Goal: Information Seeking & Learning: Understand process/instructions

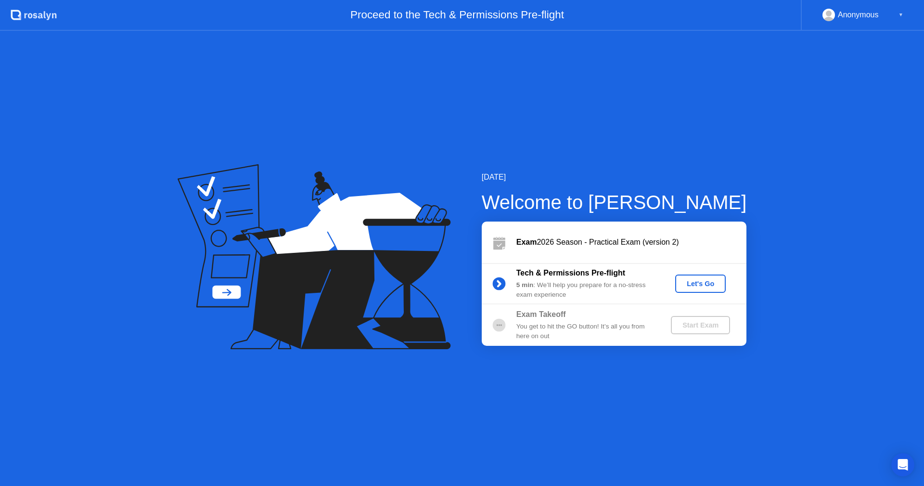
click at [700, 280] on div "Let's Go" at bounding box center [700, 284] width 43 height 8
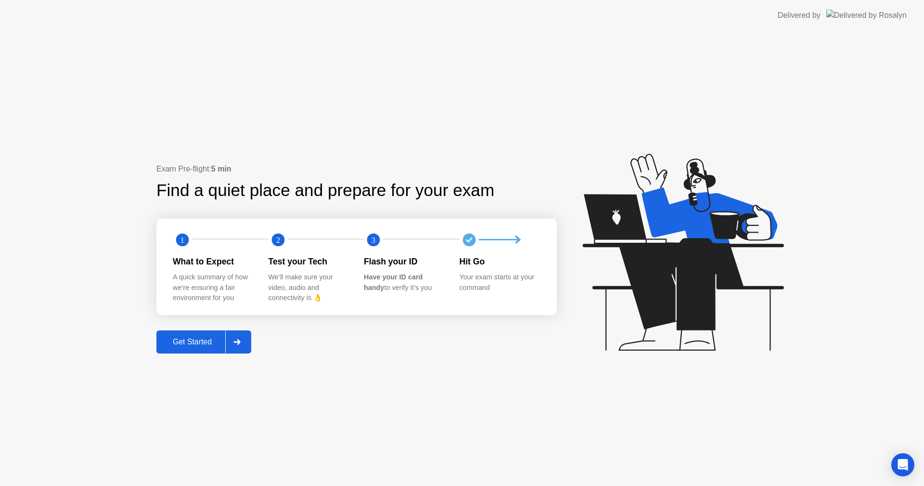
click at [204, 338] on div "Get Started" at bounding box center [192, 341] width 66 height 9
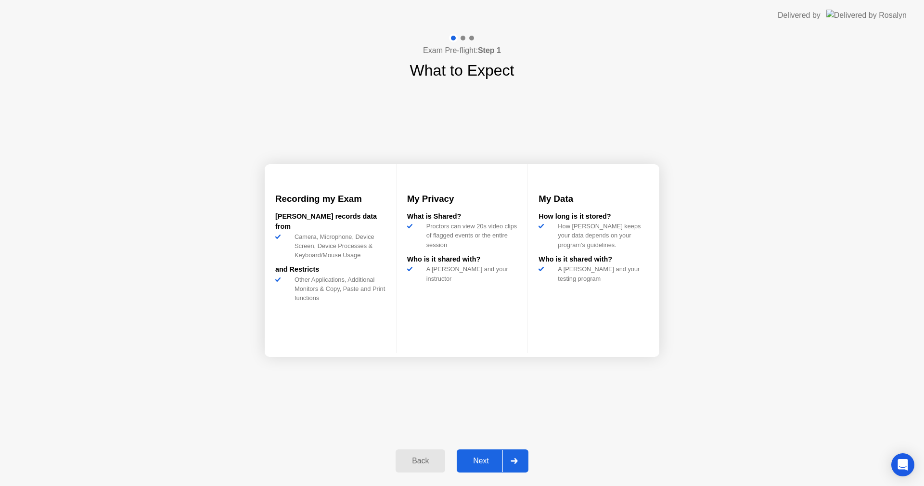
click at [481, 456] on div "Next" at bounding box center [481, 460] width 43 height 9
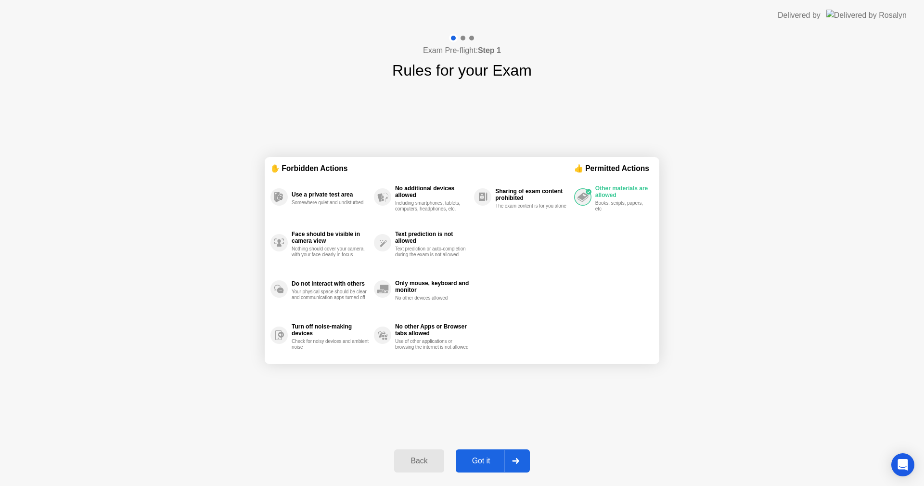
click at [481, 456] on div "Got it" at bounding box center [481, 460] width 45 height 9
select select "**********"
select select "*******"
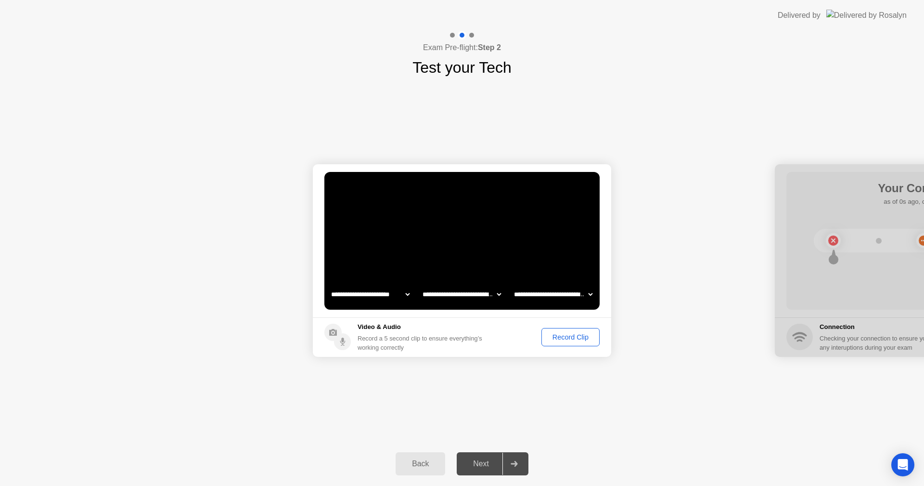
click at [555, 333] on div "Record Clip" at bounding box center [570, 337] width 51 height 8
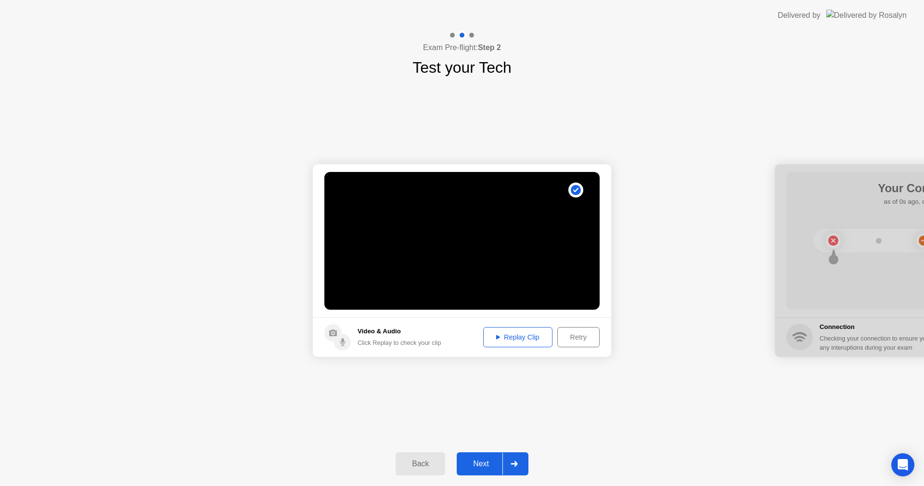
click at [512, 336] on div "Replay Clip" at bounding box center [518, 337] width 63 height 8
click at [482, 463] on div "Next" at bounding box center [481, 463] width 43 height 9
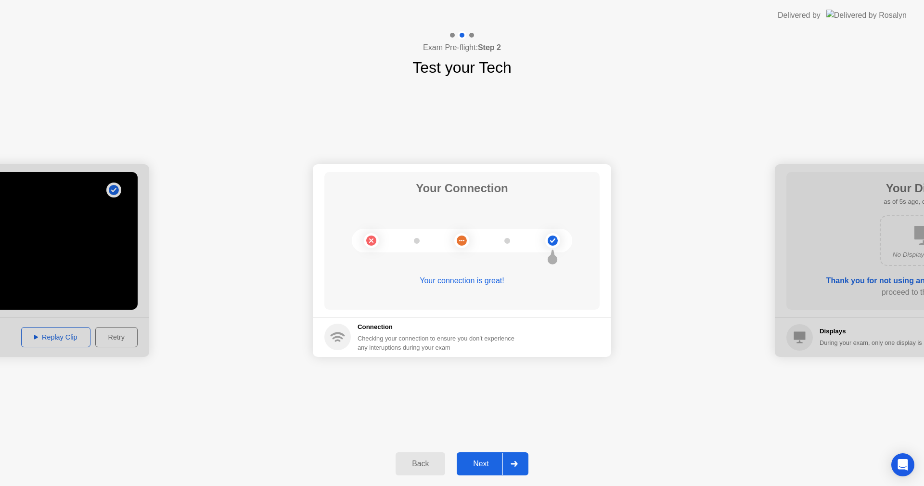
click at [480, 460] on div "Next" at bounding box center [481, 463] width 43 height 9
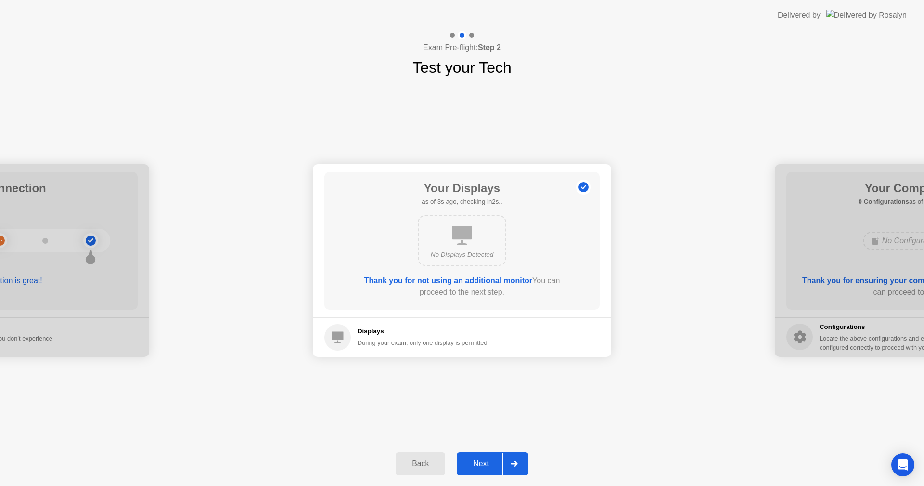
click at [480, 460] on div "Next" at bounding box center [481, 463] width 43 height 9
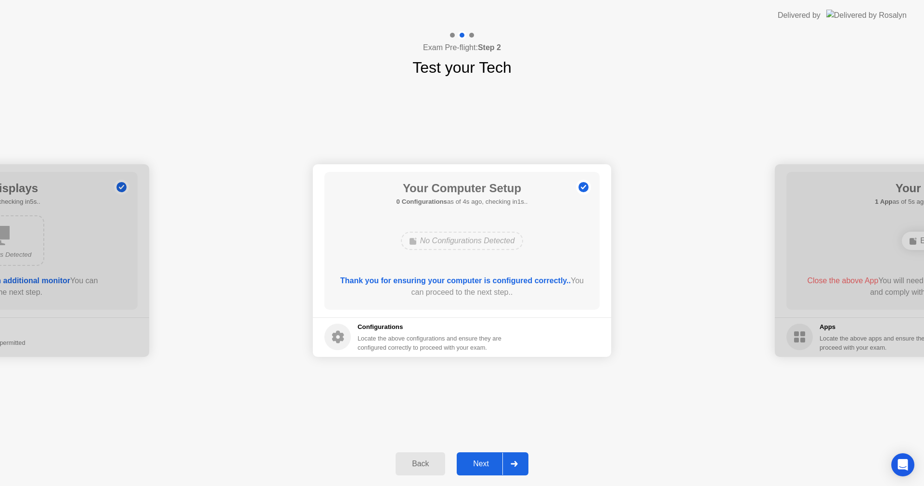
click at [480, 460] on div "Next" at bounding box center [481, 463] width 43 height 9
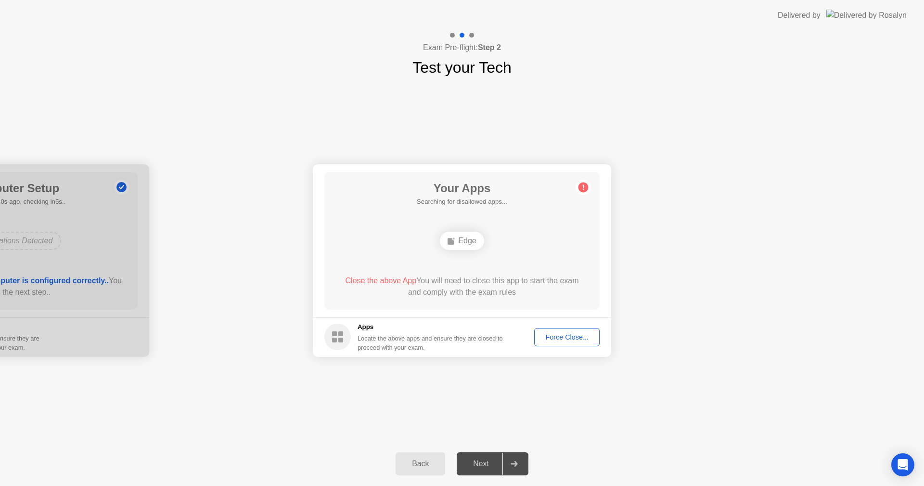
click at [551, 336] on div "Force Close..." at bounding box center [567, 337] width 59 height 8
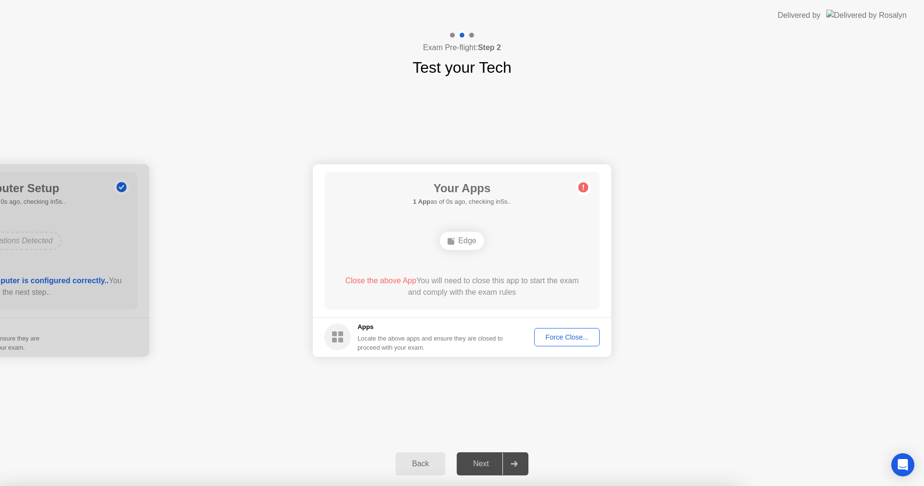
drag, startPoint x: 456, startPoint y: 265, endPoint x: 475, endPoint y: 286, distance: 28.3
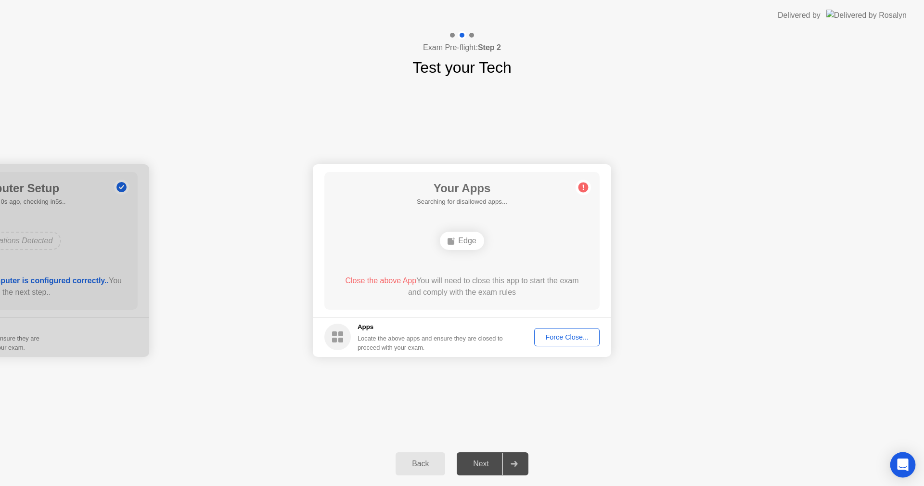
click at [903, 461] on icon "Open Intercom Messenger" at bounding box center [902, 464] width 11 height 13
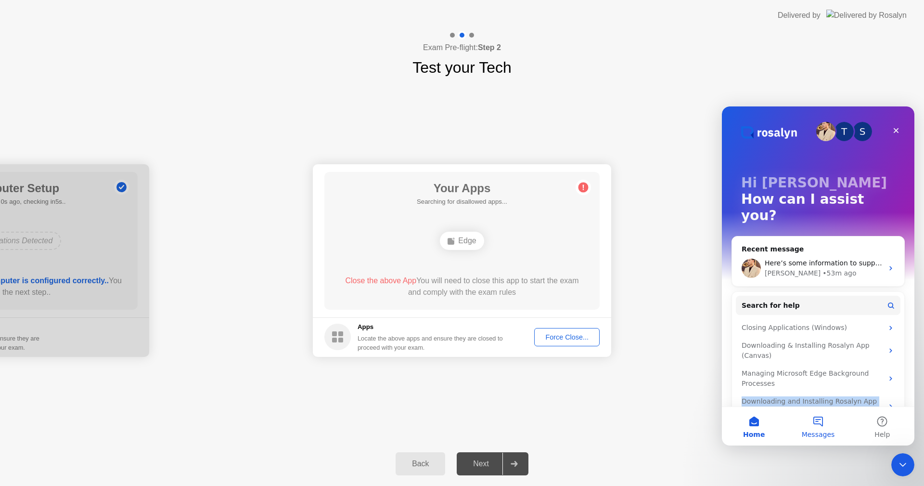
drag, startPoint x: 807, startPoint y: 380, endPoint x: 811, endPoint y: 410, distance: 30.1
click at [811, 406] on div "T S Hi [PERSON_NAME] 👋 How can I assist you? Recent message Here’s some informa…" at bounding box center [818, 267] width 192 height 323
click at [815, 424] on button "Messages" at bounding box center [818, 426] width 64 height 38
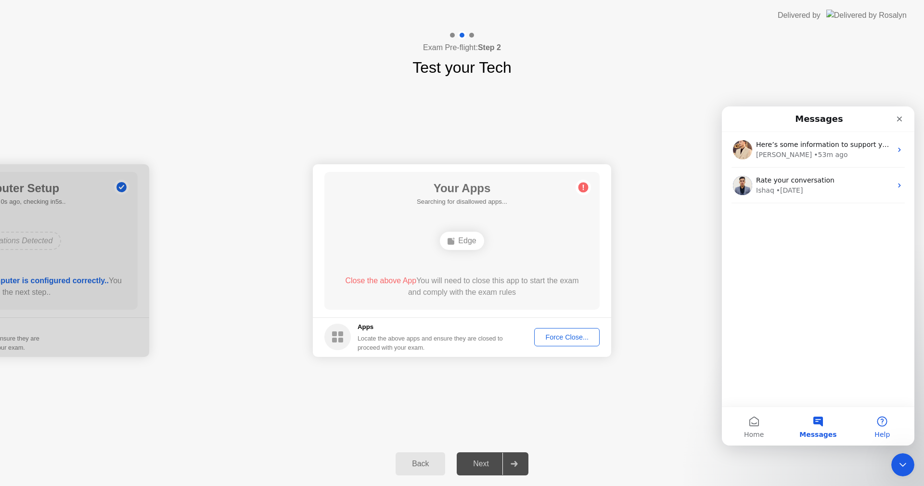
click at [880, 419] on button "Help" at bounding box center [882, 426] width 64 height 38
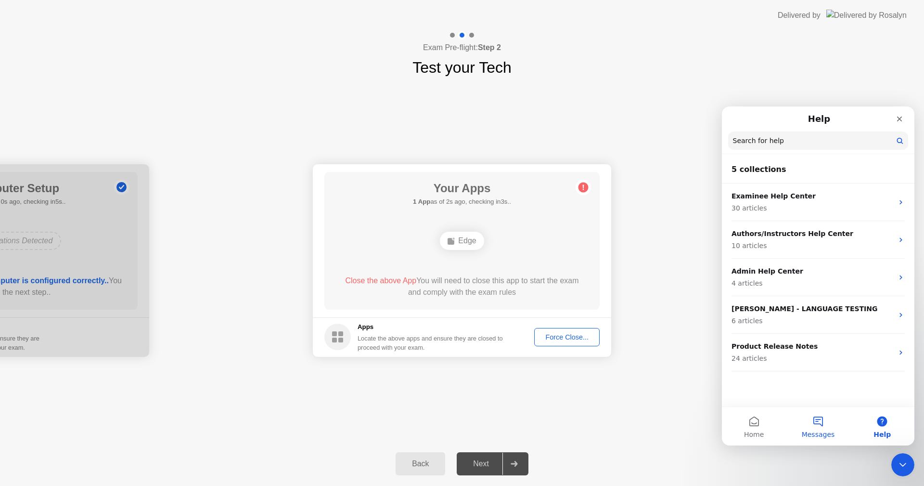
click at [818, 417] on button "Messages" at bounding box center [818, 426] width 64 height 38
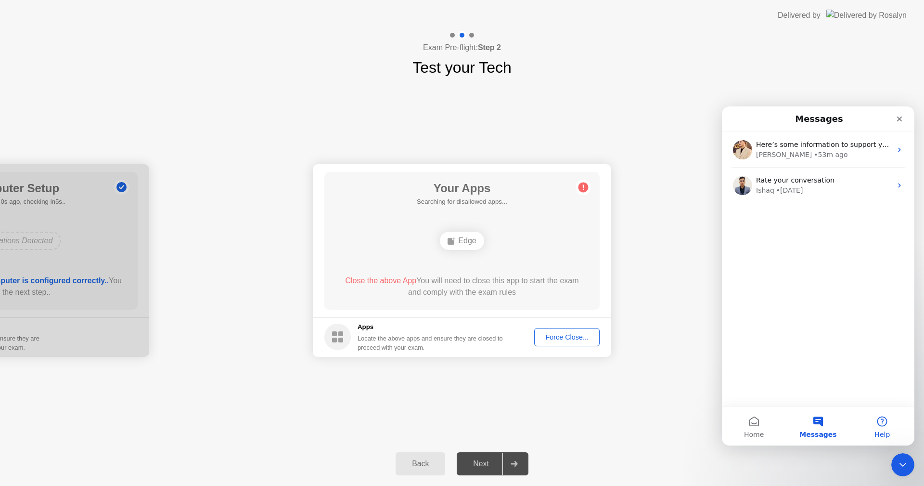
click at [880, 421] on button "Help" at bounding box center [882, 426] width 64 height 38
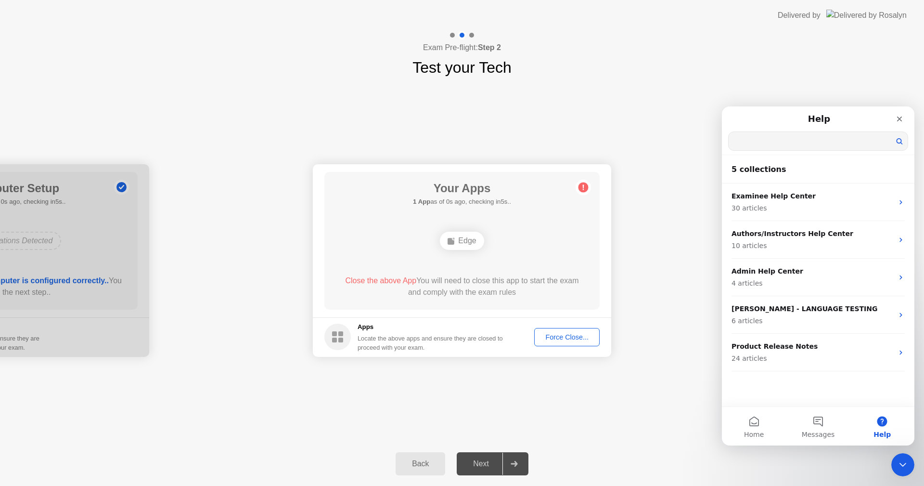
click at [822, 141] on input "Search for help" at bounding box center [818, 141] width 179 height 18
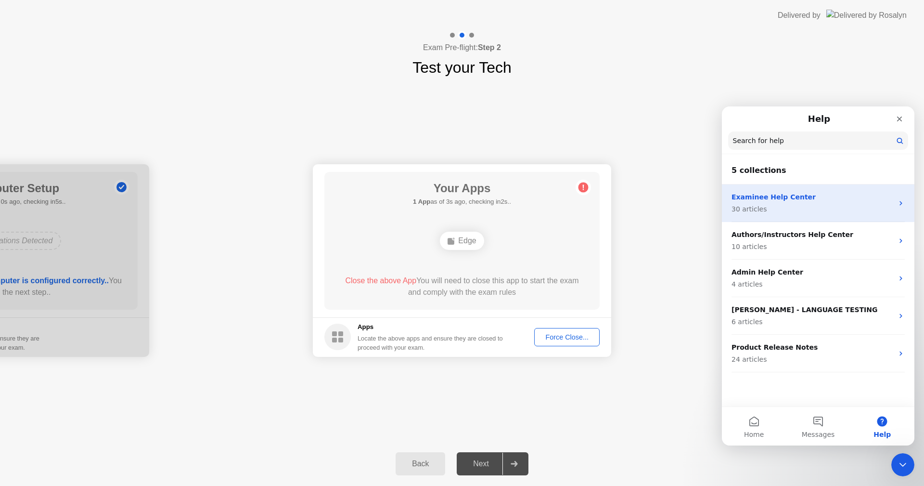
click at [740, 198] on p "Examinee Help Center" at bounding box center [812, 197] width 162 height 10
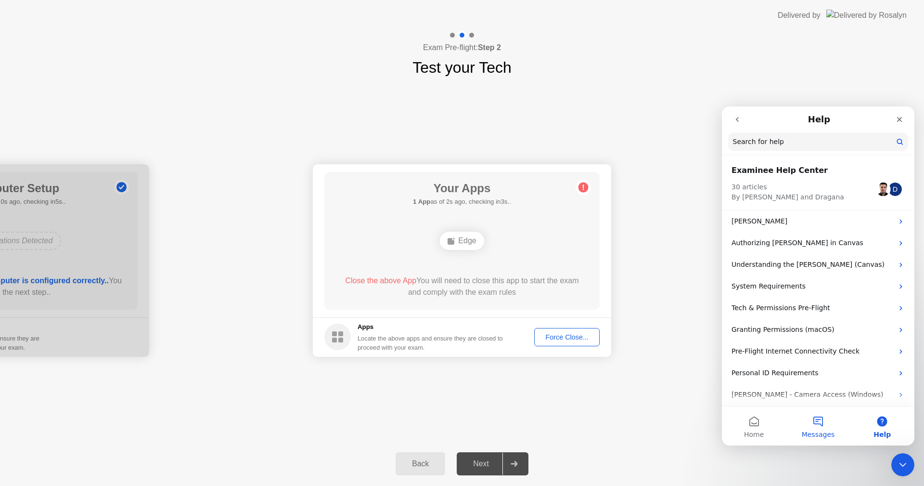
click at [821, 417] on button "Messages" at bounding box center [818, 426] width 64 height 38
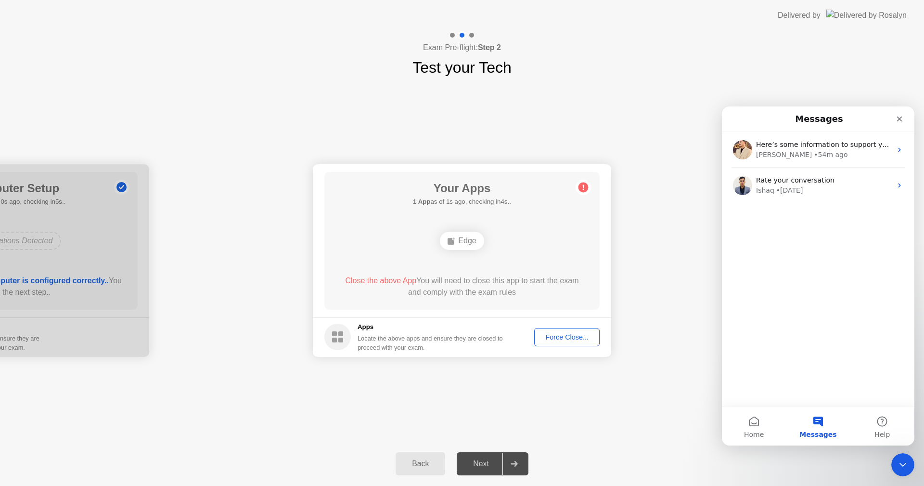
click at [819, 420] on button "Messages" at bounding box center [818, 426] width 64 height 38
click at [817, 419] on button "Messages" at bounding box center [818, 426] width 64 height 38
click at [756, 421] on button "Home" at bounding box center [754, 426] width 64 height 38
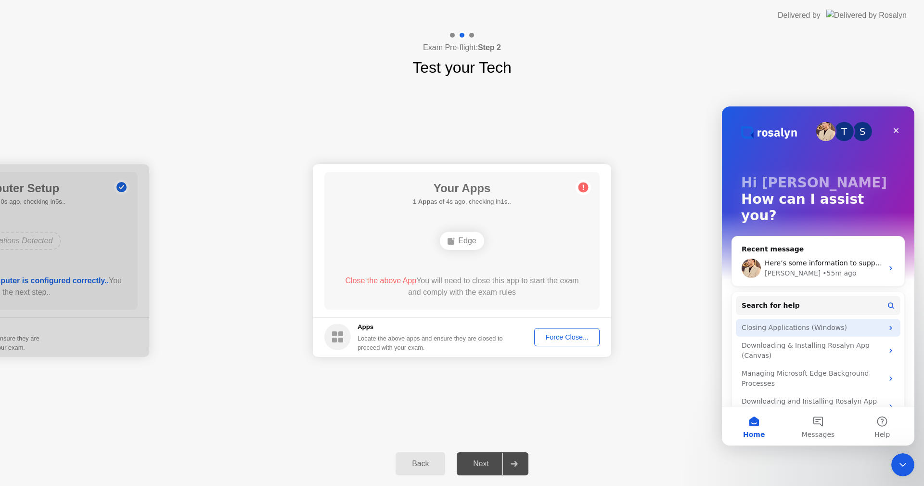
click at [752, 322] on div "Closing Applications (Windows)" at bounding box center [812, 327] width 141 height 10
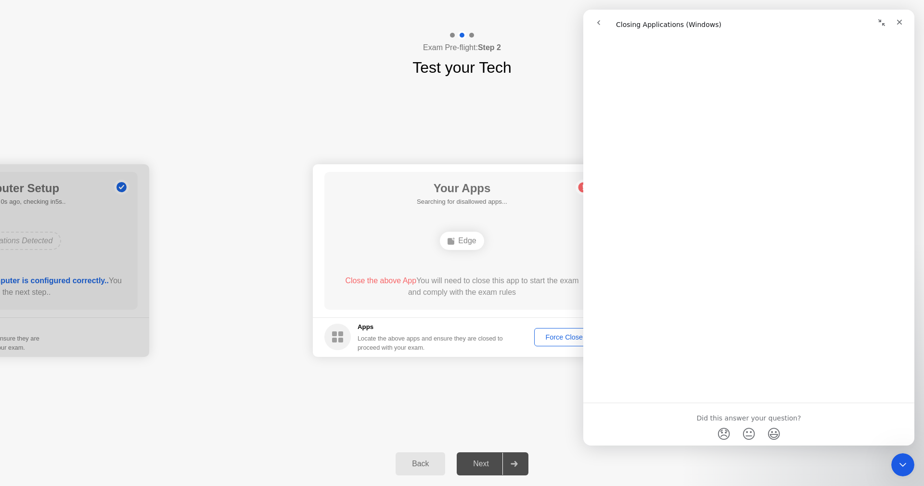
scroll to position [982, 0]
